Goal: Task Accomplishment & Management: Complete application form

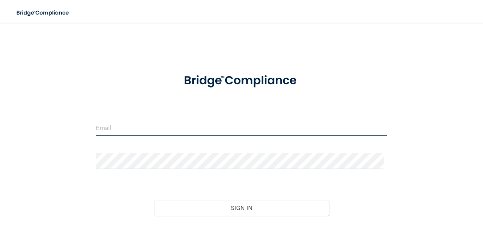
click at [147, 135] on input "email" at bounding box center [241, 128] width 291 height 16
type input "[EMAIL_ADDRESS][DOMAIN_NAME]"
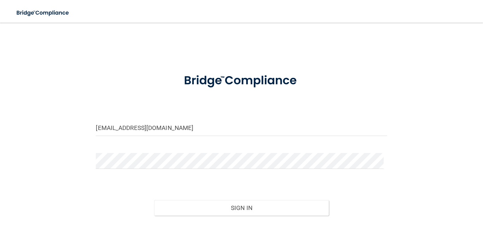
click at [139, 149] on form "[EMAIL_ADDRESS][DOMAIN_NAME] Invalid email/password. You don't have permission …" at bounding box center [241, 158] width 291 height 186
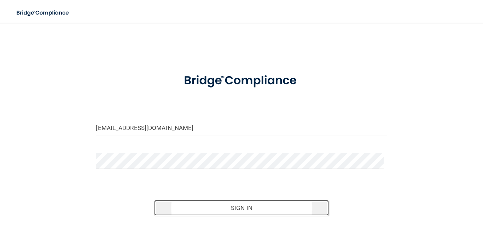
click at [218, 201] on button "Sign In" at bounding box center [241, 208] width 175 height 16
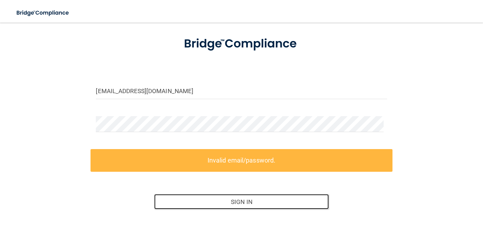
scroll to position [82, 0]
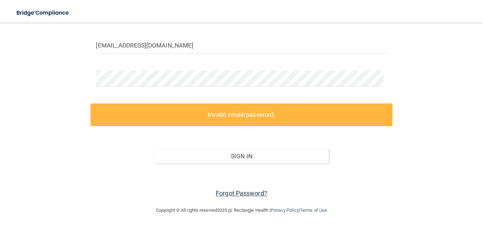
click at [253, 193] on link "Forgot Password?" at bounding box center [242, 192] width 52 height 7
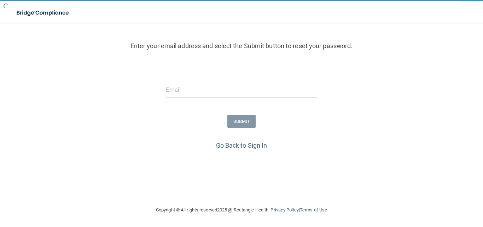
scroll to position [74, 0]
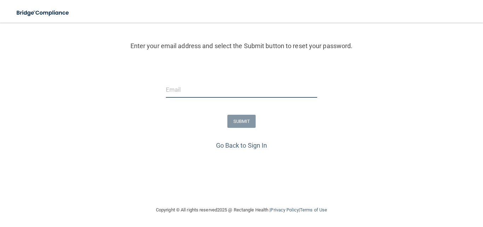
drag, startPoint x: 178, startPoint y: 83, endPoint x: 178, endPoint y: 89, distance: 5.7
click at [178, 89] on input "email" at bounding box center [242, 90] width 152 height 16
type input "[EMAIL_ADDRESS][DOMAIN_NAME]"
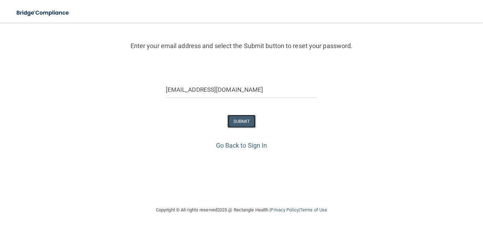
click at [236, 126] on button "SUBMIT" at bounding box center [241, 121] width 29 height 13
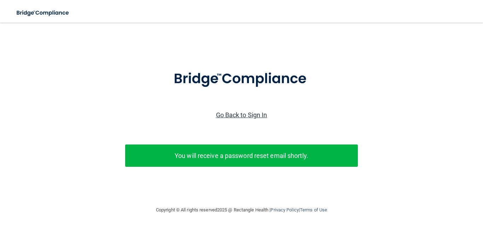
click at [250, 111] on link "Go Back to Sign In" at bounding box center [241, 114] width 51 height 7
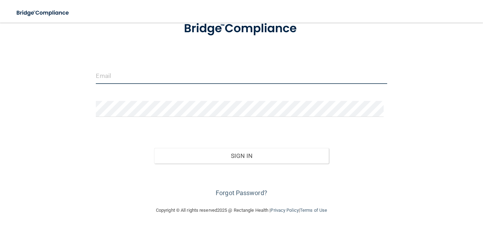
click at [144, 79] on input "email" at bounding box center [241, 76] width 291 height 16
type input "[EMAIL_ADDRESS][DOMAIN_NAME]"
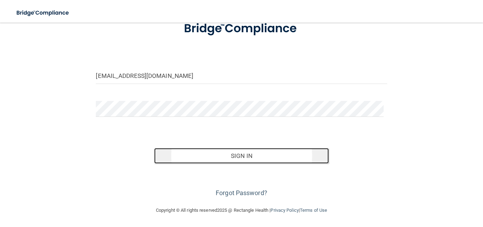
click at [248, 161] on button "Sign In" at bounding box center [241, 156] width 175 height 16
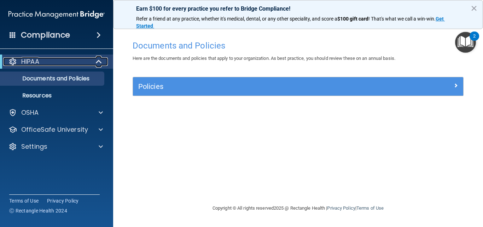
click at [100, 61] on span at bounding box center [100, 61] width 6 height 8
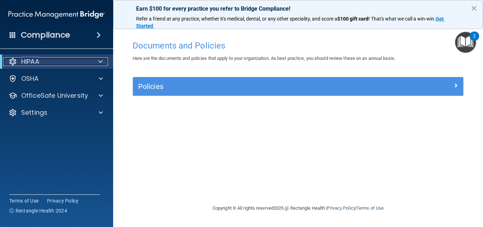
click at [100, 61] on span at bounding box center [100, 61] width 4 height 8
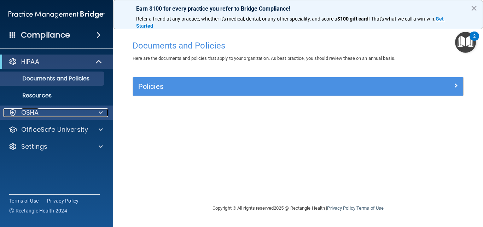
click at [100, 110] on span at bounding box center [101, 112] width 4 height 8
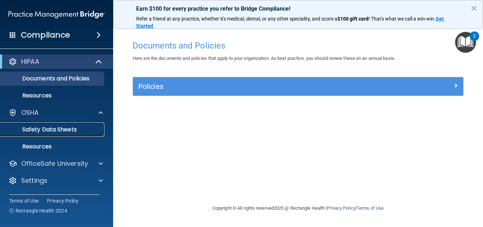
click at [61, 124] on link "Safety Data Sheets" at bounding box center [48, 129] width 111 height 14
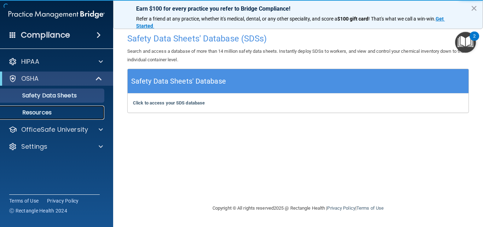
click at [71, 110] on p "Resources" at bounding box center [53, 112] width 97 height 7
click at [37, 115] on p "Resources" at bounding box center [53, 112] width 97 height 7
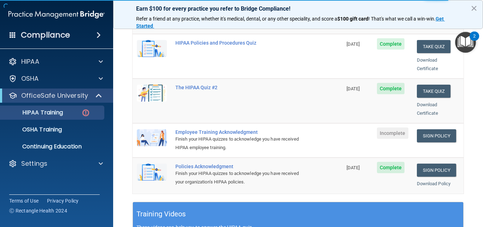
scroll to position [143, 0]
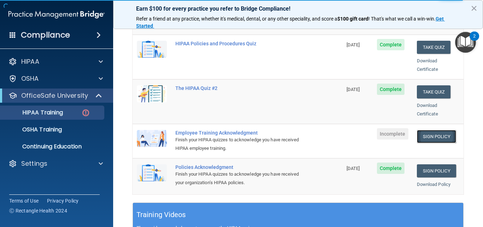
click at [436, 130] on link "Sign Policy" at bounding box center [436, 136] width 39 height 13
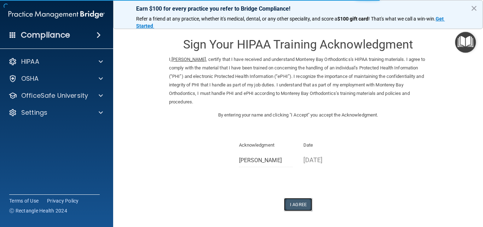
click at [296, 203] on button "I Agree" at bounding box center [298, 204] width 28 height 13
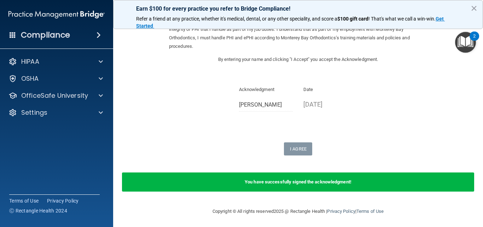
scroll to position [57, 0]
